Goal: Transaction & Acquisition: Purchase product/service

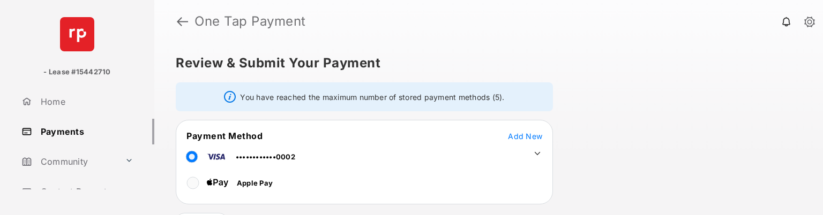
scroll to position [155, 0]
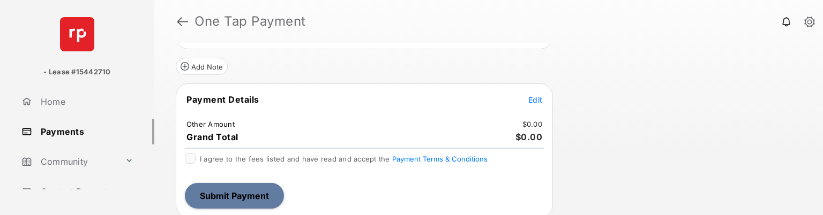
click at [536, 96] on span "Edit" at bounding box center [535, 99] width 14 height 9
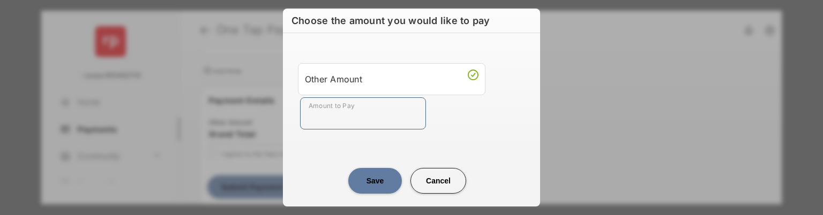
click at [354, 129] on input "Amount to Pay" at bounding box center [363, 113] width 126 height 32
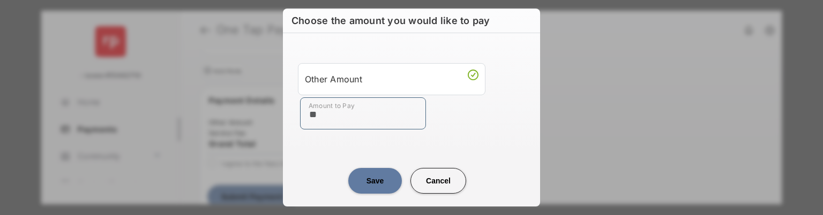
type input "**"
click at [317, 182] on center "Save Cancel" at bounding box center [411, 177] width 231 height 34
click at [369, 190] on button "Save" at bounding box center [375, 181] width 54 height 26
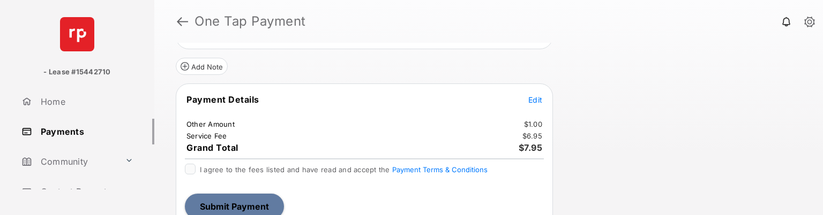
scroll to position [166, 0]
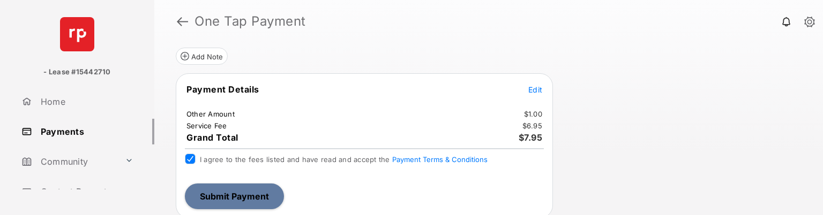
click at [223, 186] on button "Submit Payment" at bounding box center [234, 197] width 99 height 26
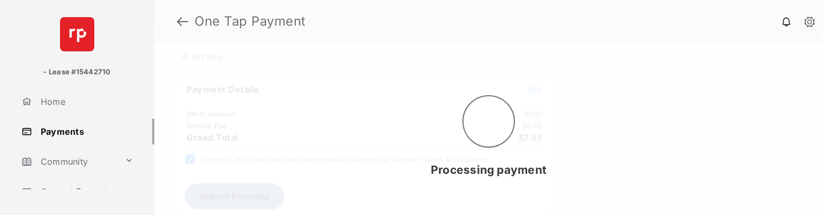
scroll to position [0, 0]
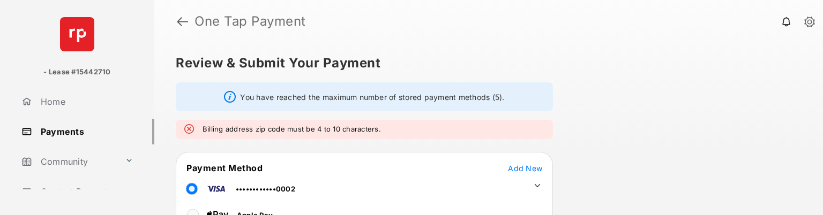
click at [181, 20] on link at bounding box center [182, 22] width 11 height 26
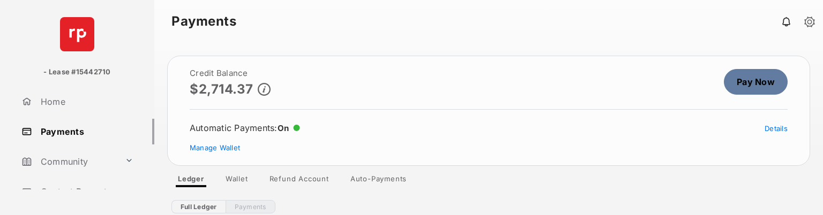
scroll to position [118, 0]
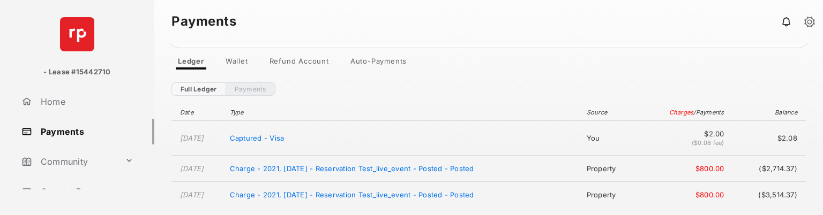
click at [241, 62] on link "Wallet" at bounding box center [237, 63] width 40 height 13
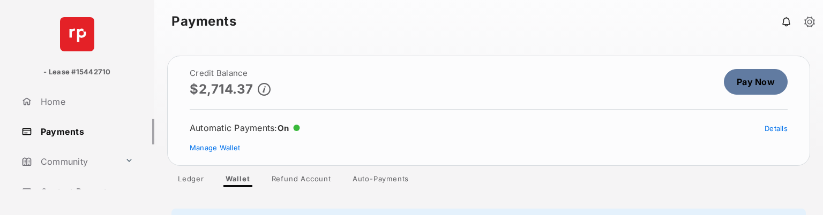
click at [756, 79] on link "Pay Now" at bounding box center [756, 82] width 64 height 26
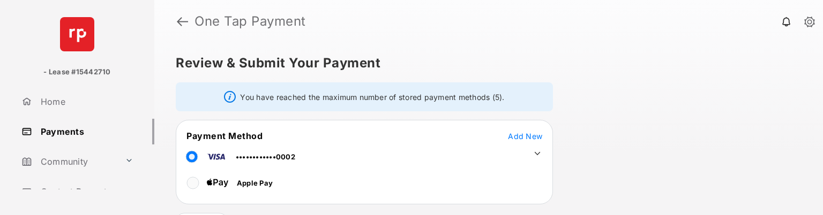
click at [536, 149] on icon at bounding box center [537, 154] width 10 height 10
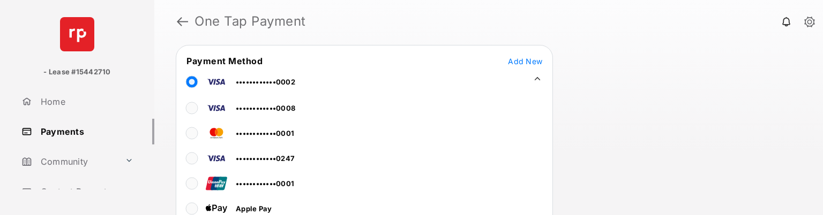
scroll to position [76, 0]
click at [272, 184] on span "••••••••••••0001" at bounding box center [265, 182] width 58 height 9
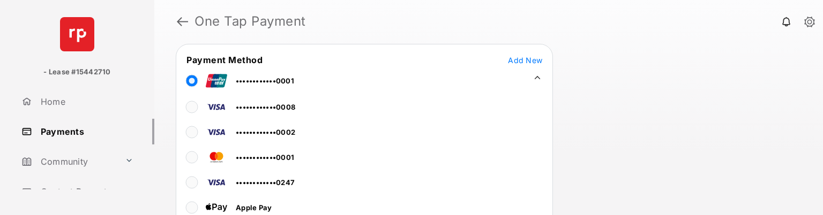
click at [537, 79] on icon at bounding box center [537, 78] width 10 height 10
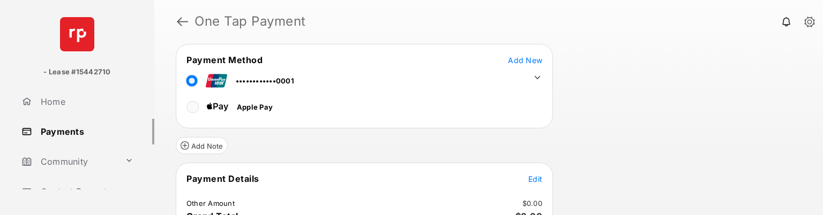
scroll to position [155, 0]
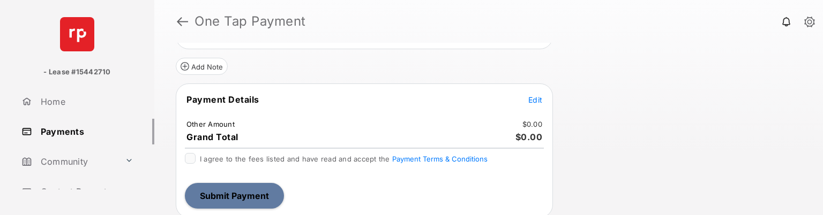
click at [540, 101] on span "Edit" at bounding box center [535, 99] width 14 height 9
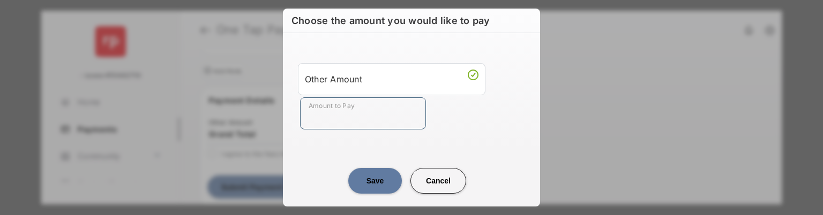
click at [379, 107] on input "Amount to Pay" at bounding box center [363, 113] width 126 height 32
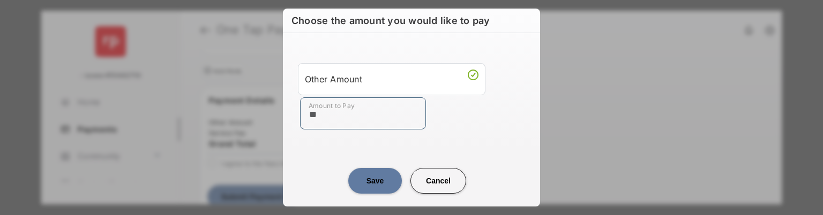
type input "**"
click at [340, 52] on div "Other Amount Amount to Pay **" at bounding box center [411, 96] width 244 height 101
click at [384, 206] on div "Choose the amount you would like to pay Other Amount Amount to Pay ** Save Canc…" at bounding box center [411, 108] width 257 height 198
click at [369, 189] on button "Save" at bounding box center [375, 181] width 54 height 26
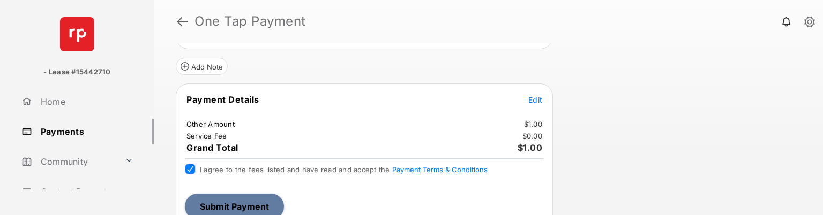
click at [231, 198] on button "Submit Payment" at bounding box center [234, 207] width 99 height 26
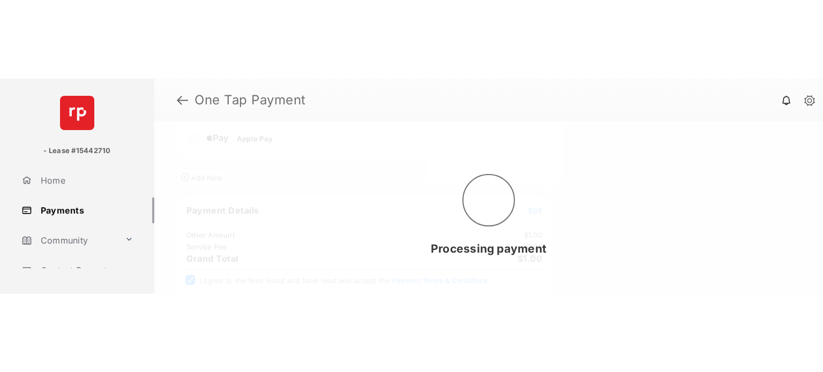
scroll to position [0, 0]
